Goal: Task Accomplishment & Management: Manage account settings

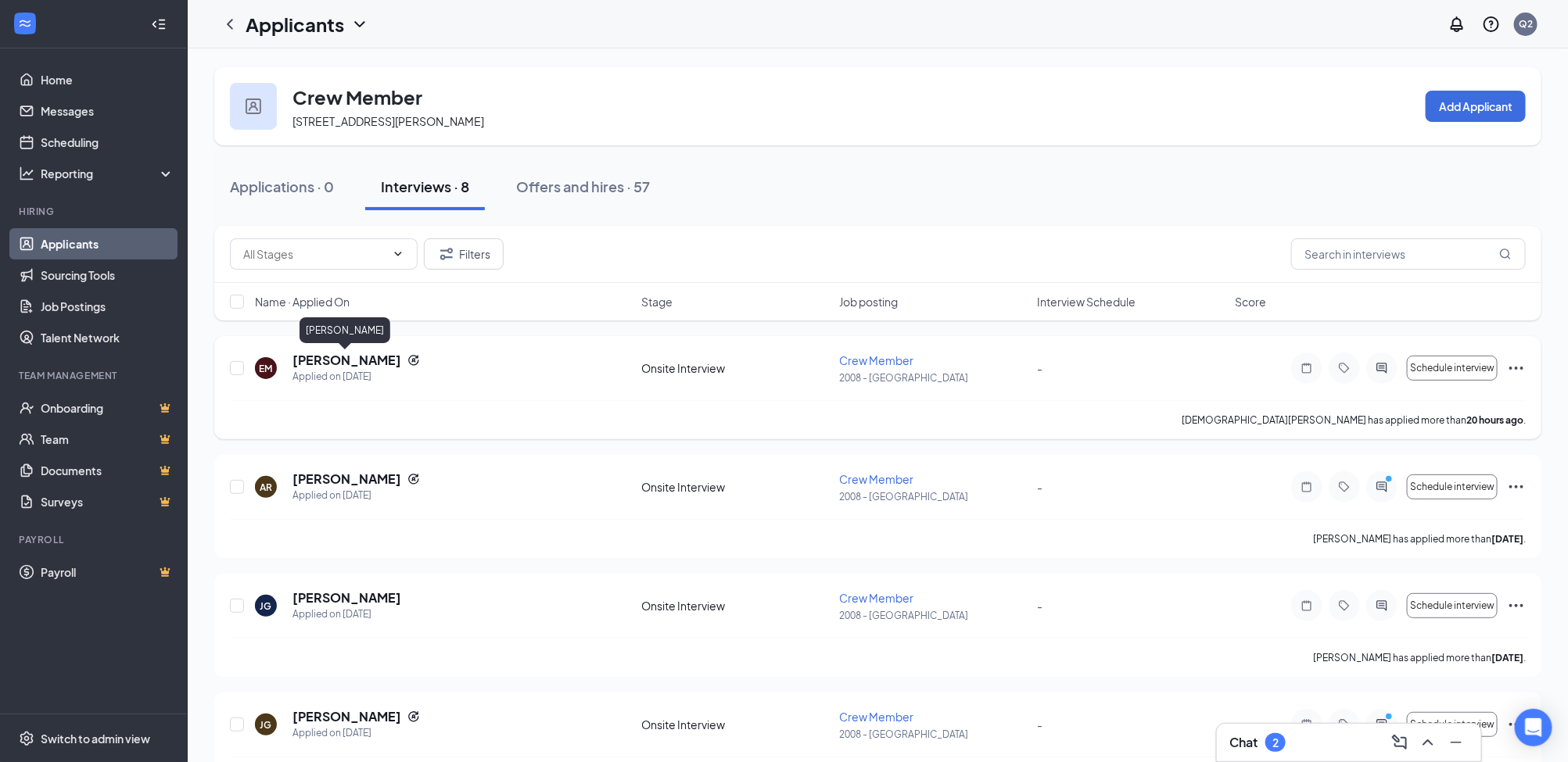
click at [355, 358] on h5 "[PERSON_NAME]" at bounding box center [347, 360] width 109 height 17
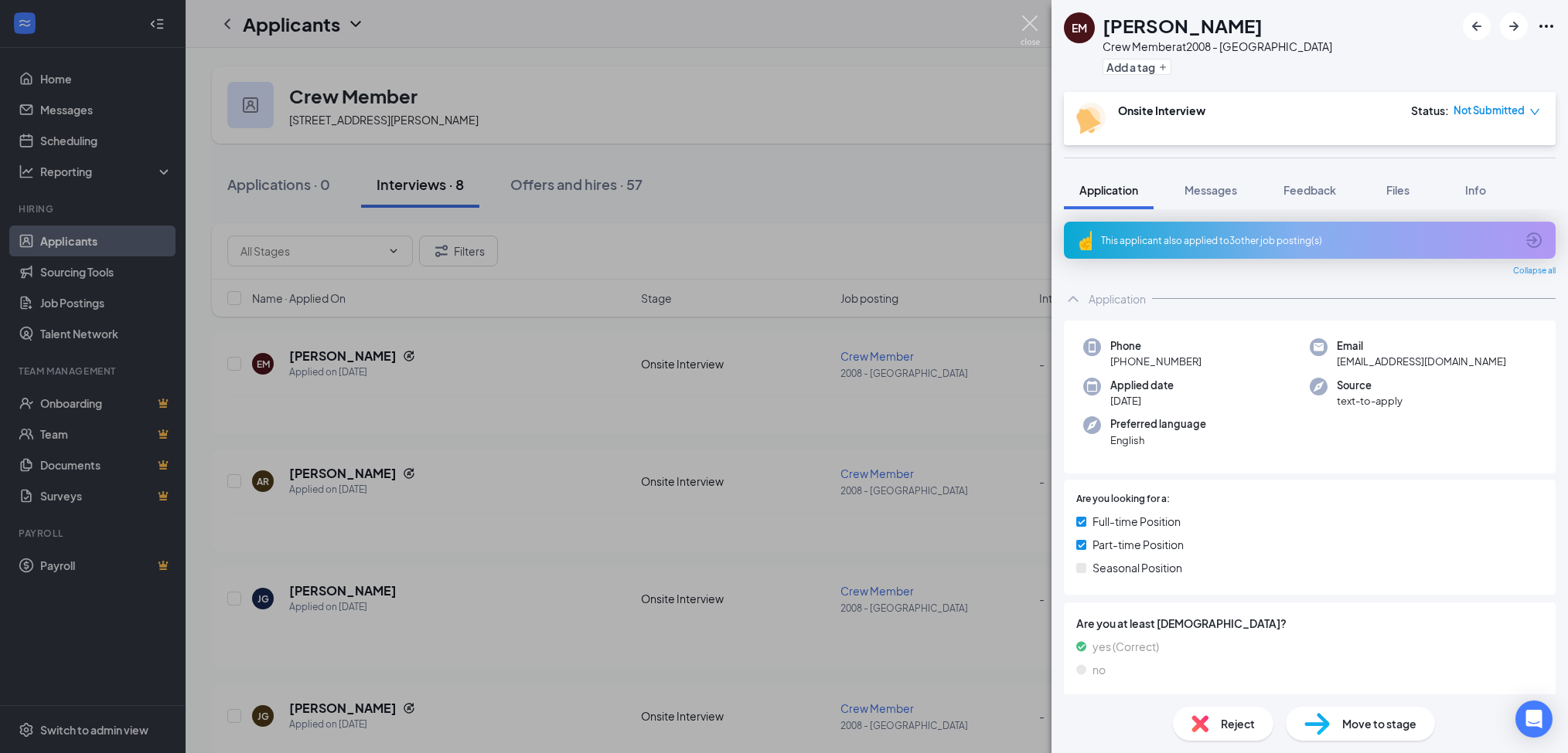
click at [1032, 24] on img at bounding box center [1030, 30] width 19 height 30
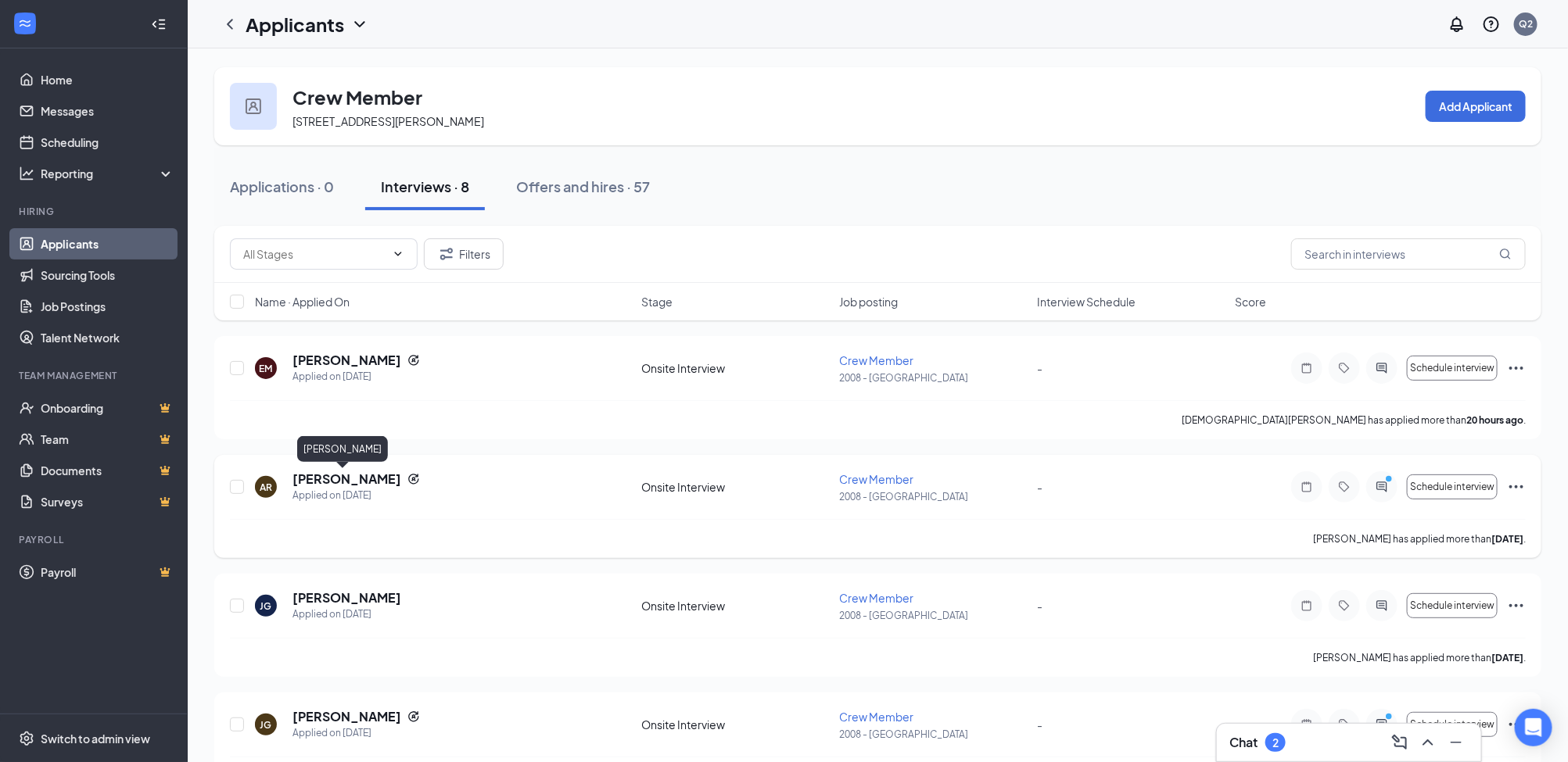
click at [307, 483] on h5 "[PERSON_NAME]" at bounding box center [347, 479] width 109 height 17
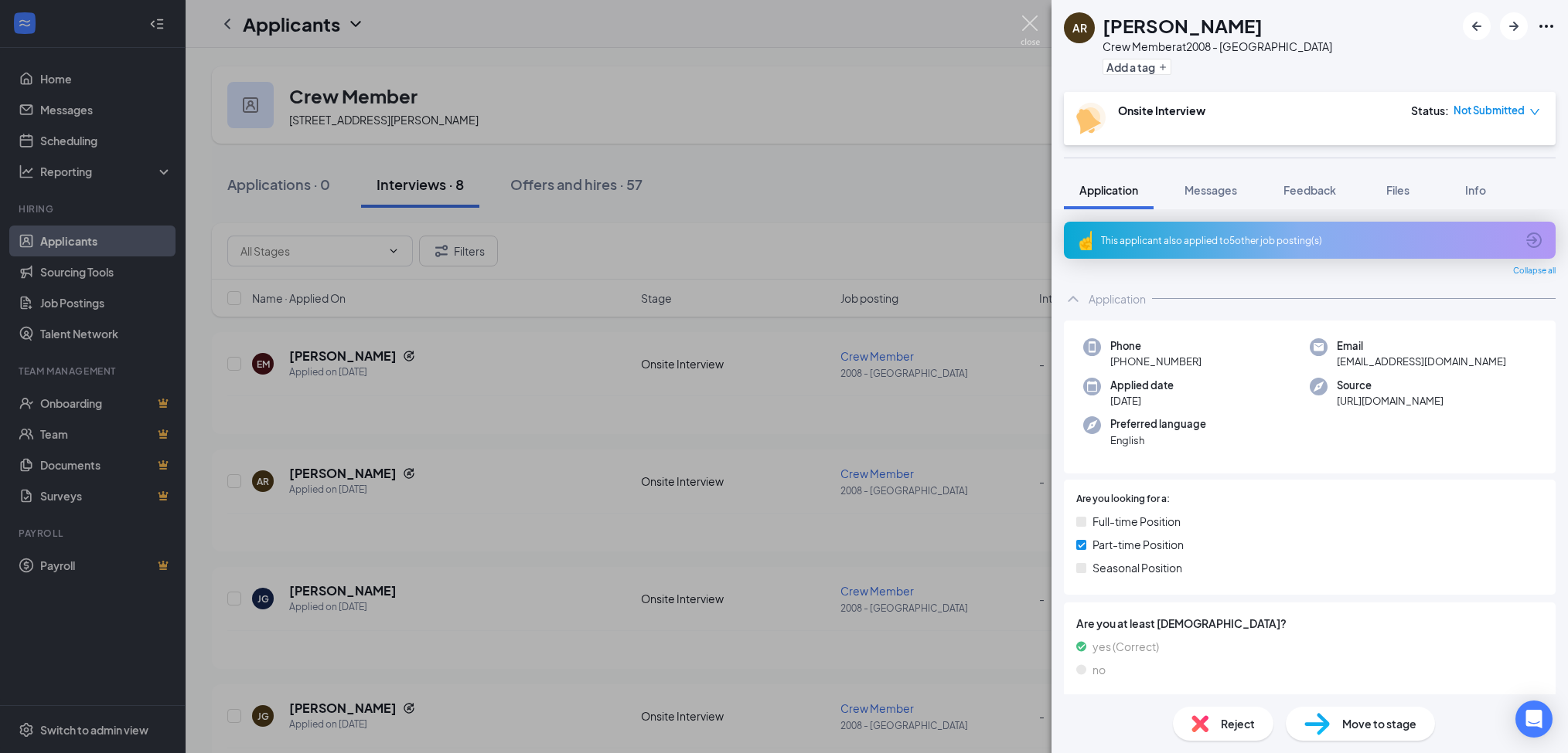
click at [1032, 21] on img at bounding box center [1030, 30] width 19 height 30
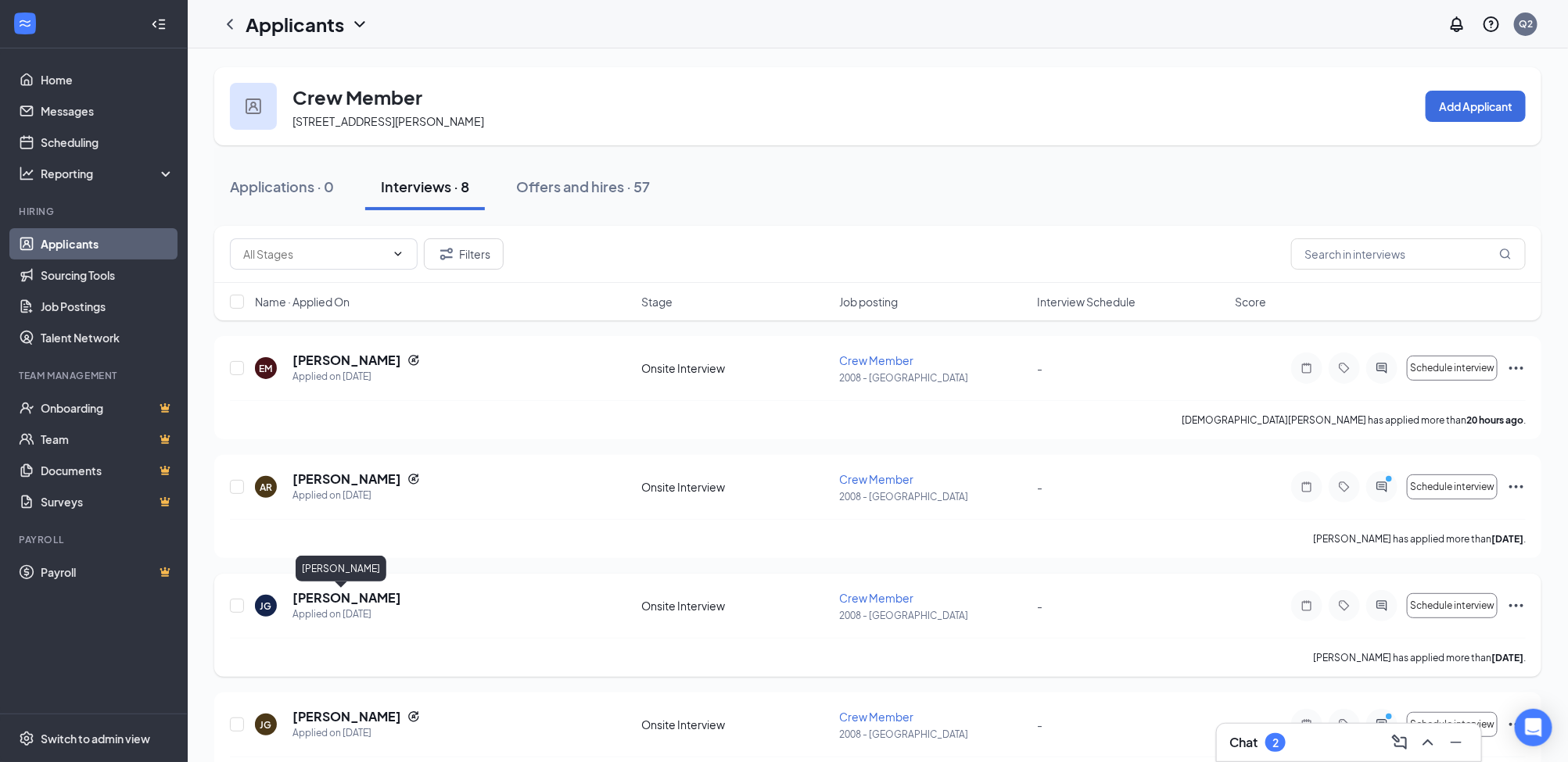
click at [336, 596] on h5 "[PERSON_NAME]" at bounding box center [347, 597] width 109 height 17
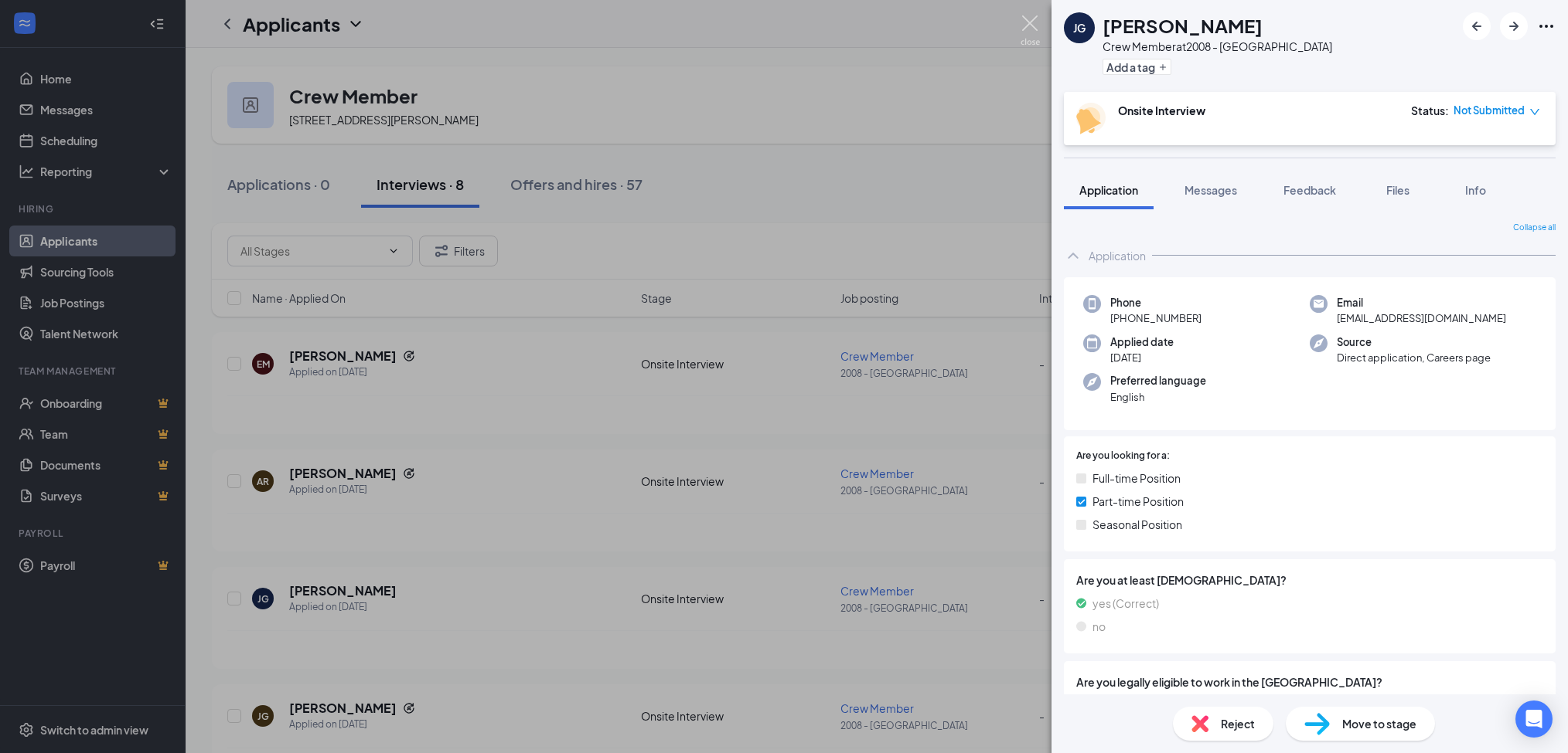
click at [1032, 18] on img at bounding box center [1030, 30] width 19 height 30
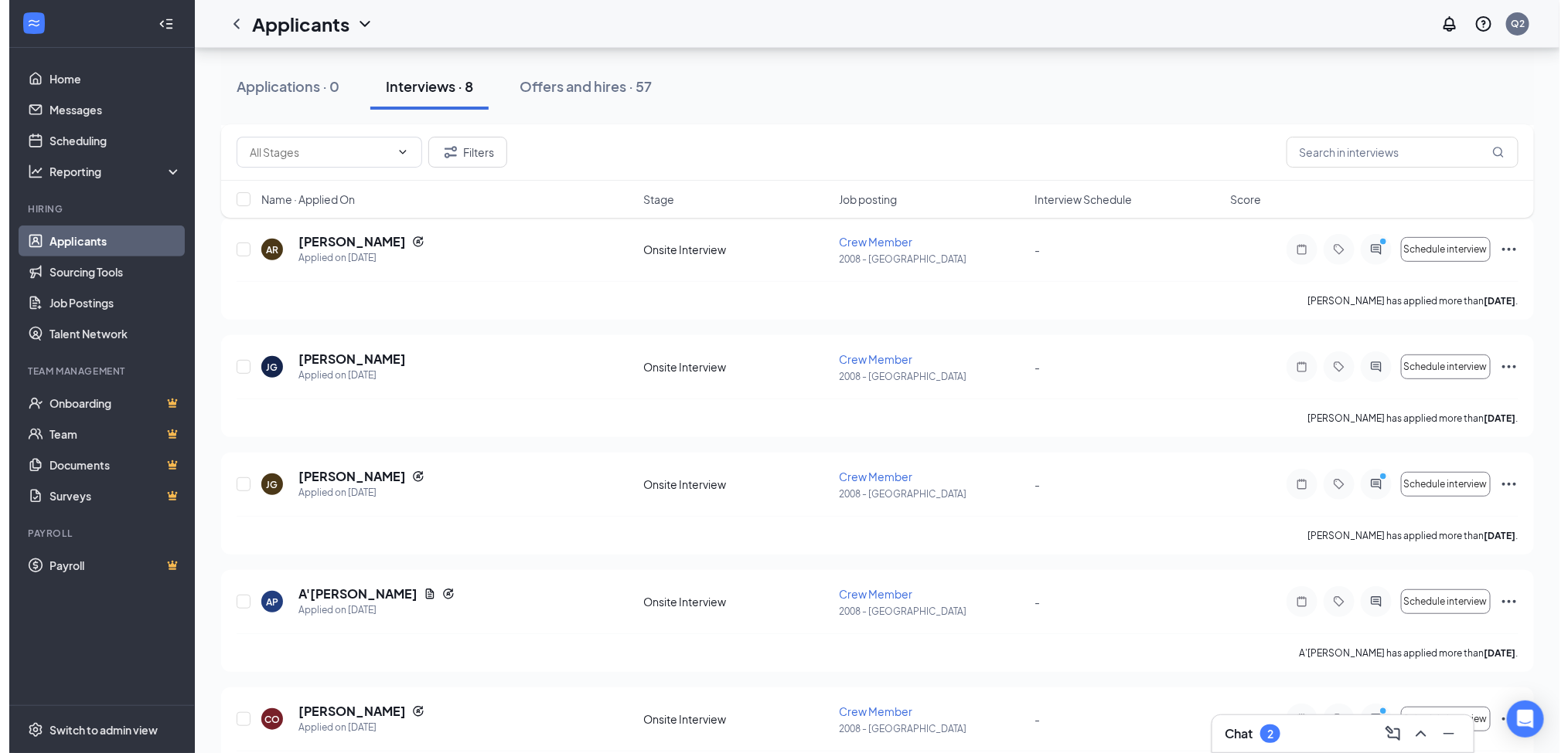
scroll to position [278, 0]
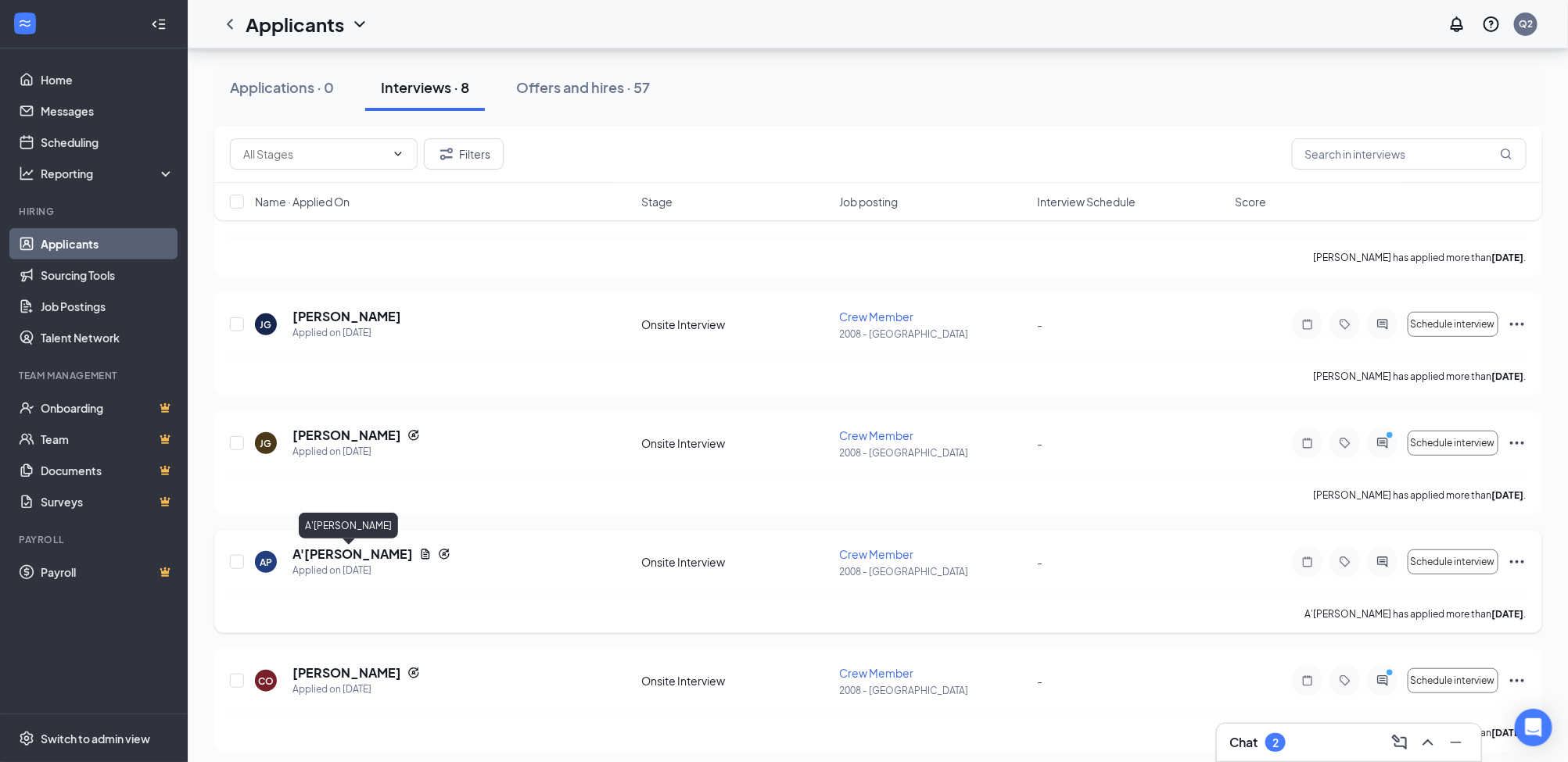
click at [322, 557] on h5 "A'[PERSON_NAME]" at bounding box center [353, 554] width 121 height 17
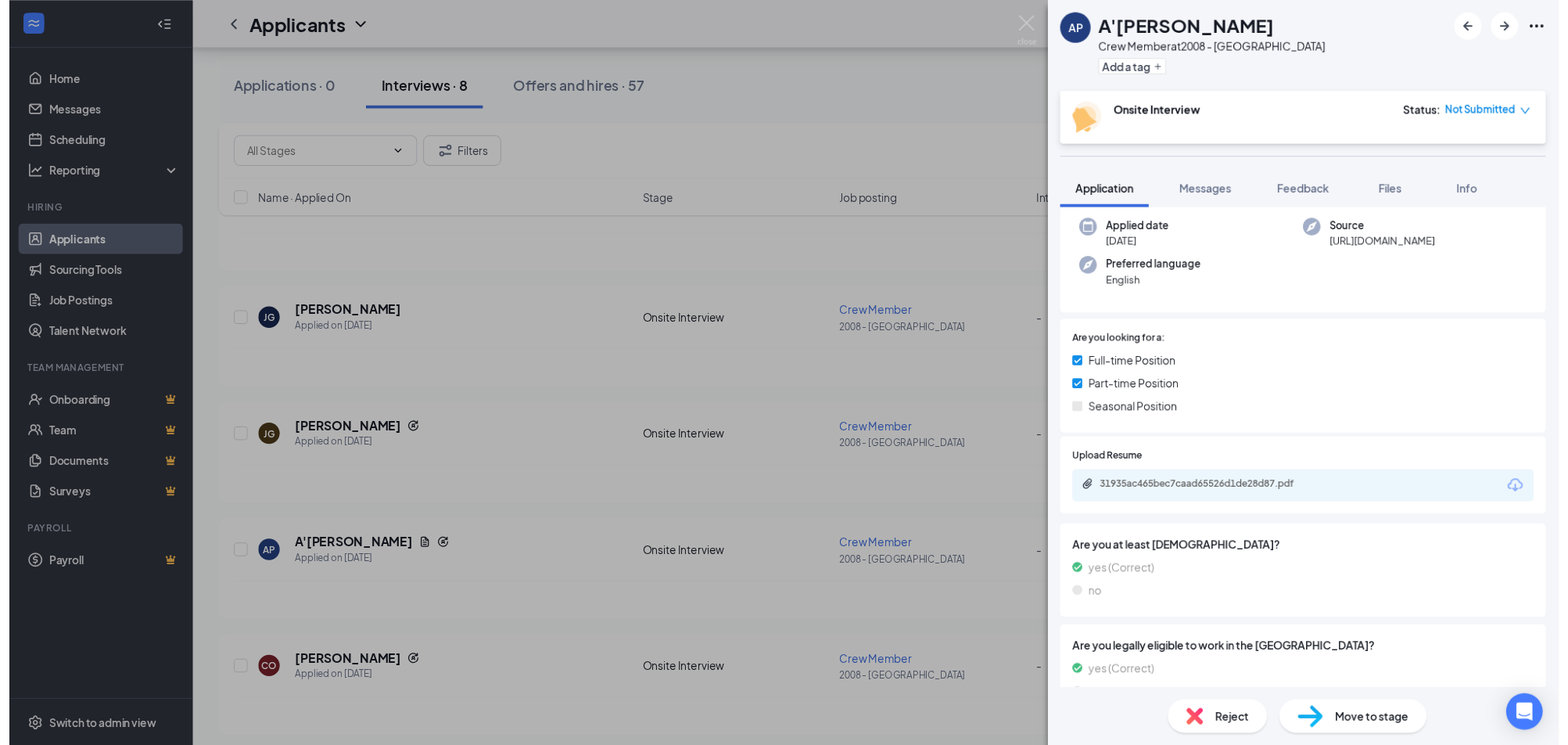
scroll to position [160, 0]
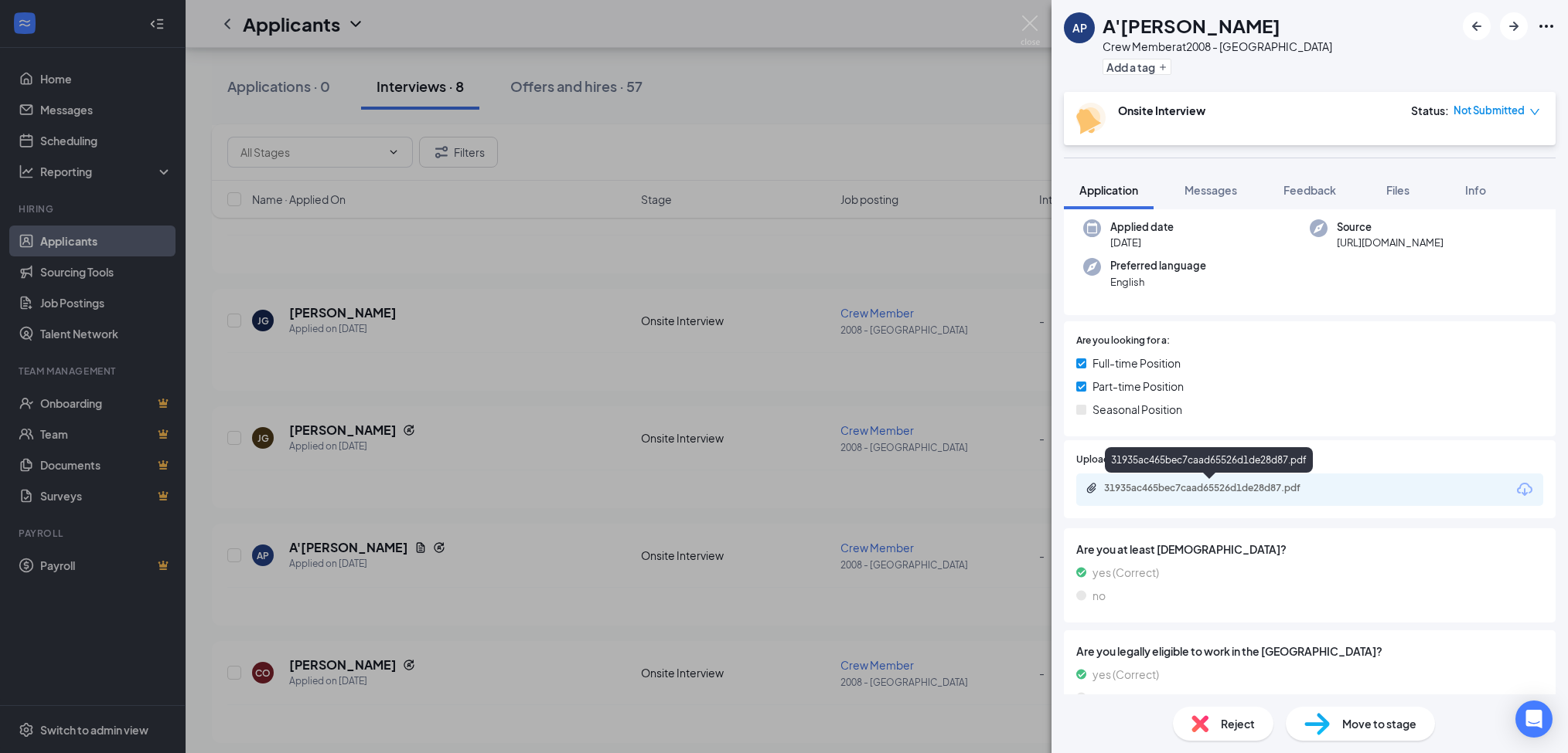
click at [1272, 496] on div "31935ac465bec7caad65526d1de28d87.pdf" at bounding box center [1210, 489] width 250 height 14
click at [1032, 17] on img at bounding box center [1030, 30] width 19 height 30
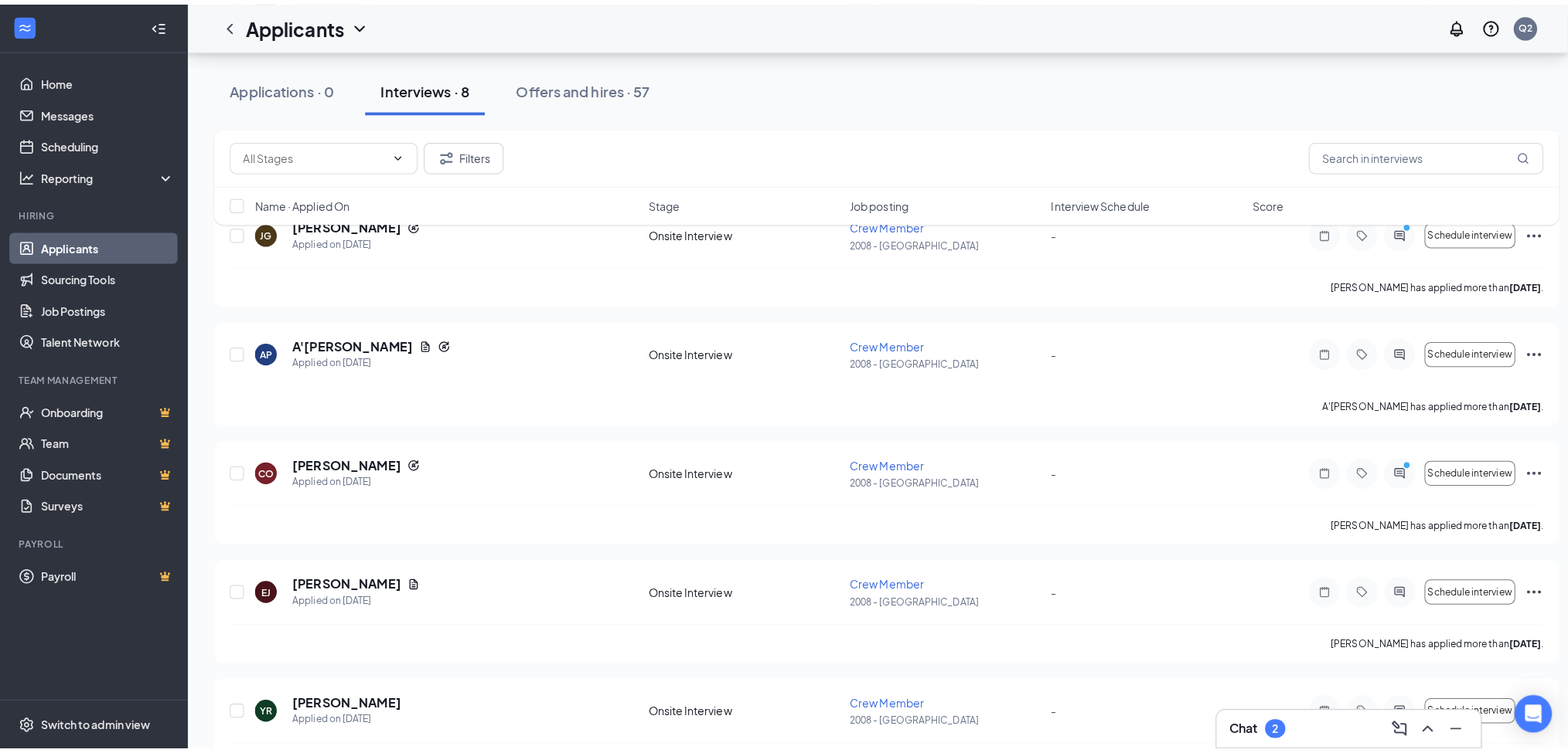
scroll to position [495, 0]
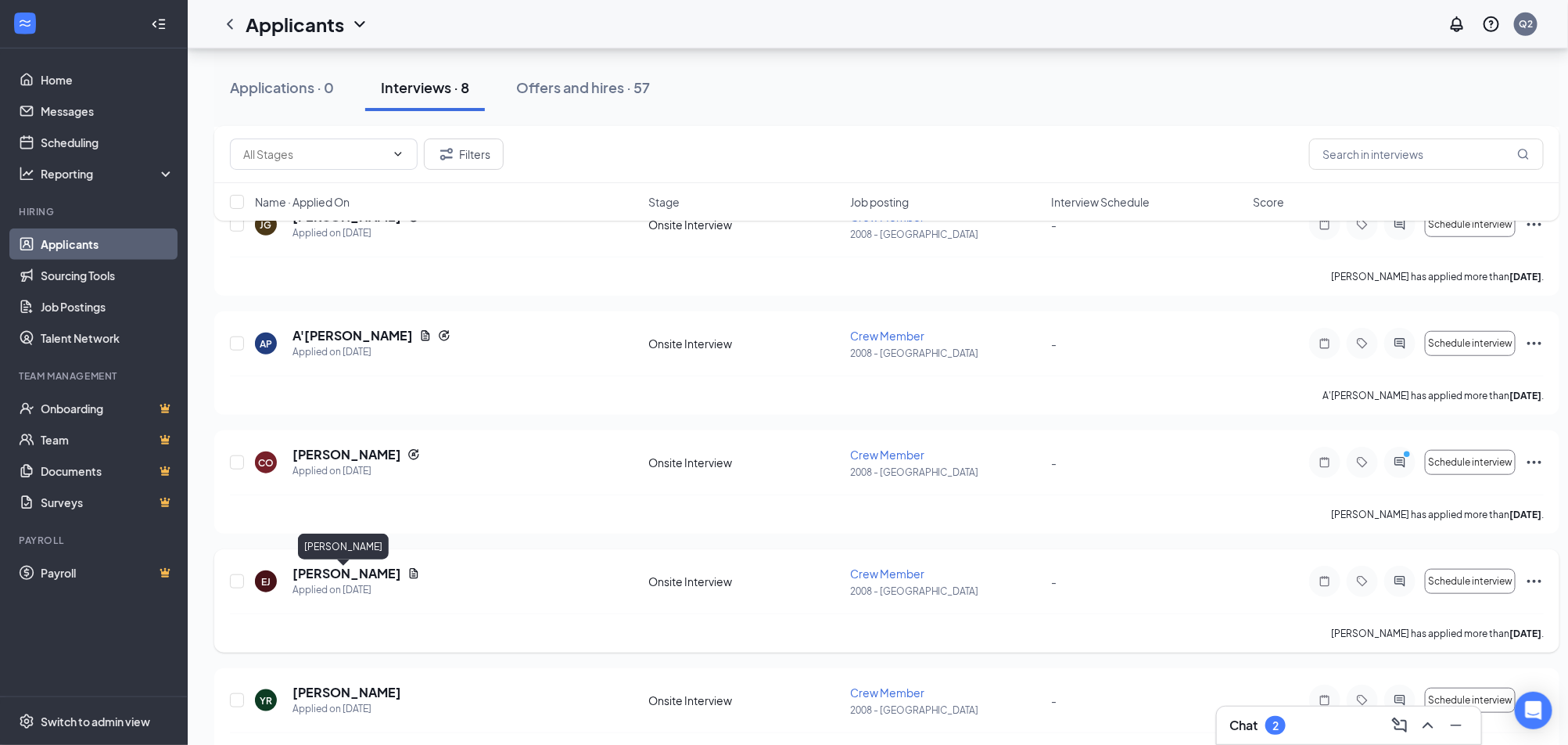
click at [334, 576] on h5 "[PERSON_NAME]" at bounding box center [347, 573] width 109 height 17
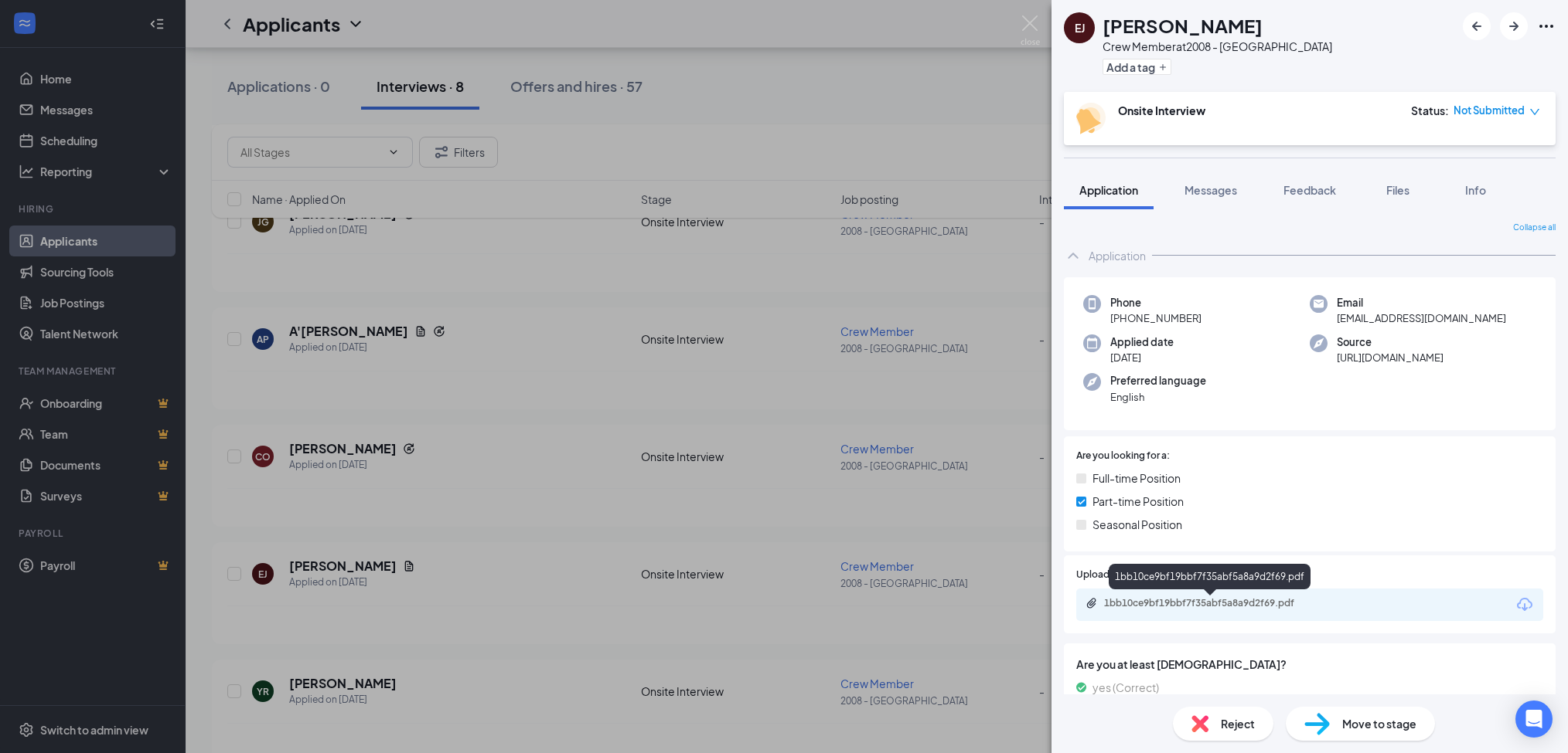
click at [1152, 604] on div "1bb10ce9bf19bbf7f35abf5a8a9d2f69.pdf" at bounding box center [1212, 604] width 216 height 13
